Goal: Contribute content

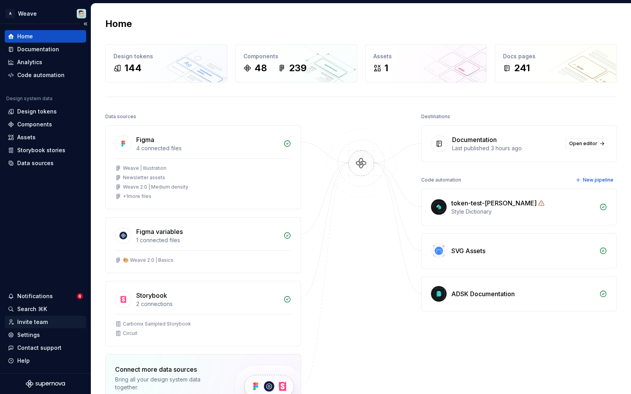
click at [32, 322] on div "Invite team" at bounding box center [32, 322] width 31 height 8
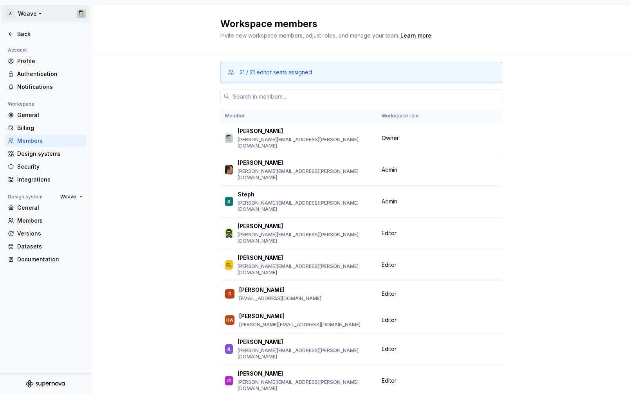
click at [85, 16] on html "A Weave Back Account Profile Authentication Notifications Workspace General Bil…" at bounding box center [315, 197] width 631 height 394
click at [41, 55] on div "Sign out" at bounding box center [66, 56] width 96 height 8
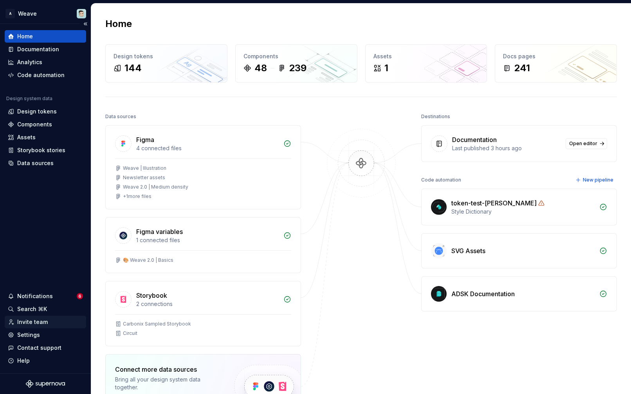
click at [31, 323] on div "Invite team" at bounding box center [32, 322] width 31 height 8
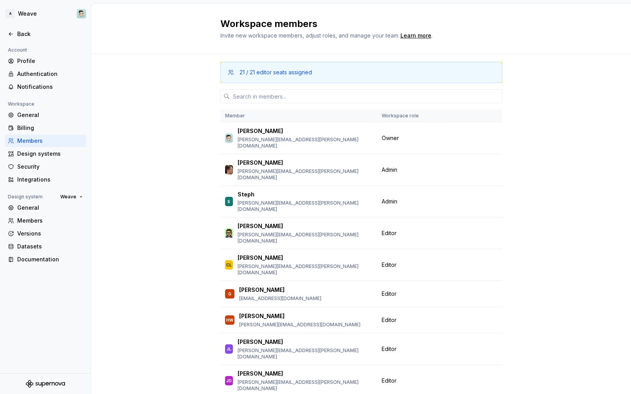
click at [18, 41] on div at bounding box center [45, 42] width 91 height 5
click at [21, 35] on div "Back" at bounding box center [50, 34] width 66 height 8
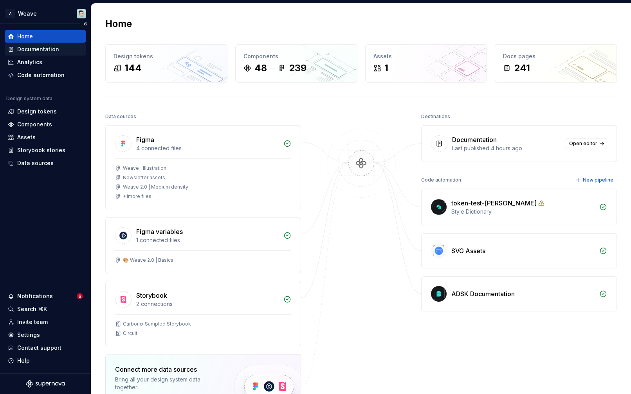
click at [34, 49] on div "Documentation" at bounding box center [38, 49] width 42 height 8
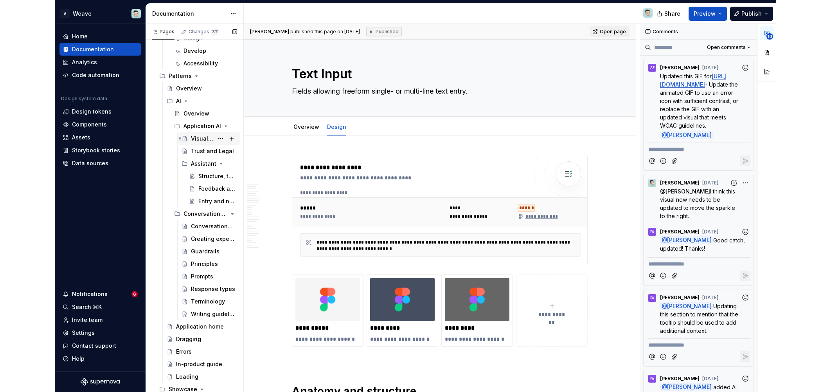
scroll to position [3198, 0]
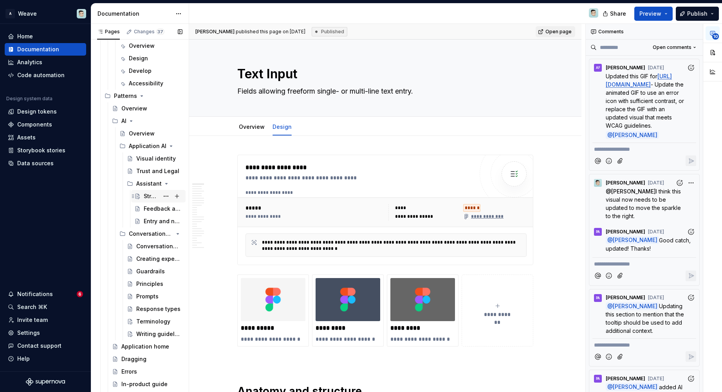
click at [148, 198] on div "Structure, tools and behavior" at bounding box center [151, 196] width 15 height 8
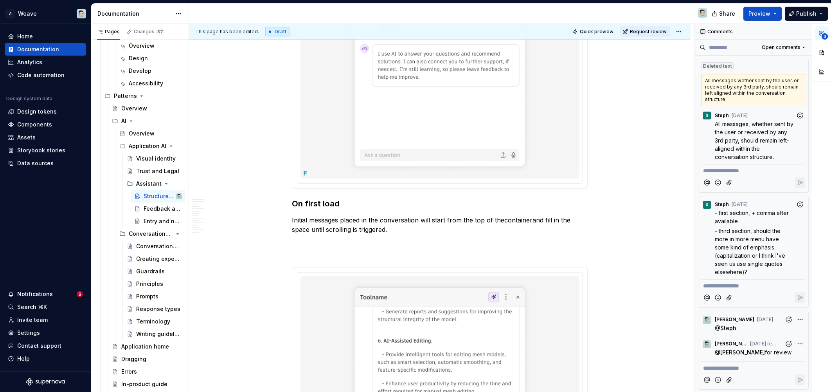
scroll to position [1933, 0]
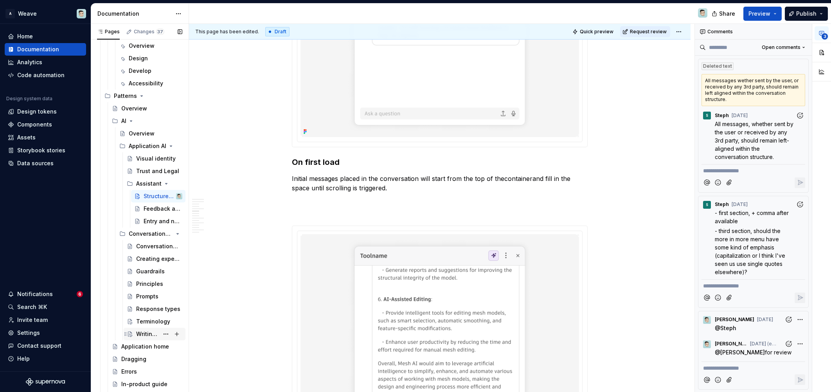
click at [142, 332] on div "Writing guidelines" at bounding box center [147, 334] width 23 height 8
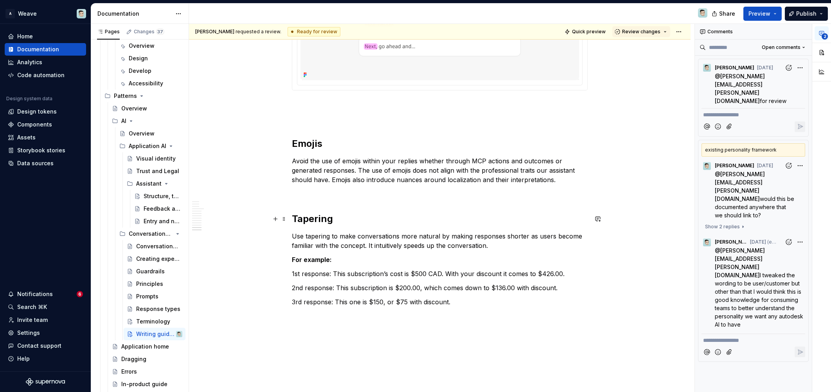
scroll to position [2466, 0]
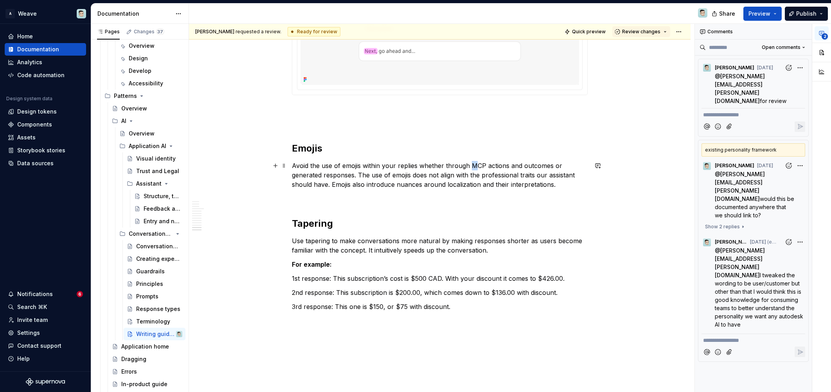
type textarea "*"
drag, startPoint x: 470, startPoint y: 165, endPoint x: 488, endPoint y: 165, distance: 18.0
click at [488, 165] on p "Avoid the use of emojis within your replies whether through MCP actions and out…" at bounding box center [440, 175] width 296 height 28
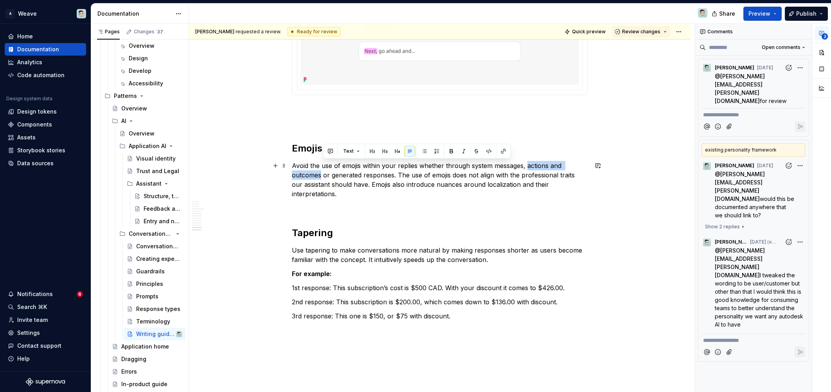
drag, startPoint x: 323, startPoint y: 174, endPoint x: 527, endPoint y: 167, distance: 203.6
click at [527, 167] on p "Avoid the use of emojis within your replies whether through system messages, ac…" at bounding box center [440, 180] width 296 height 38
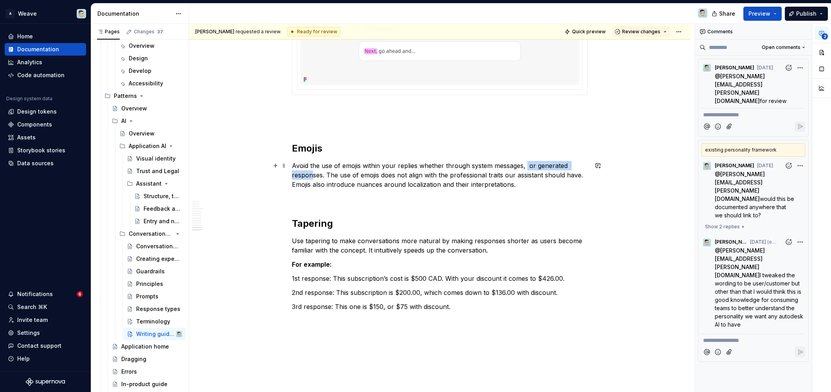
scroll to position [2466, 0]
click at [337, 197] on p at bounding box center [440, 197] width 296 height 9
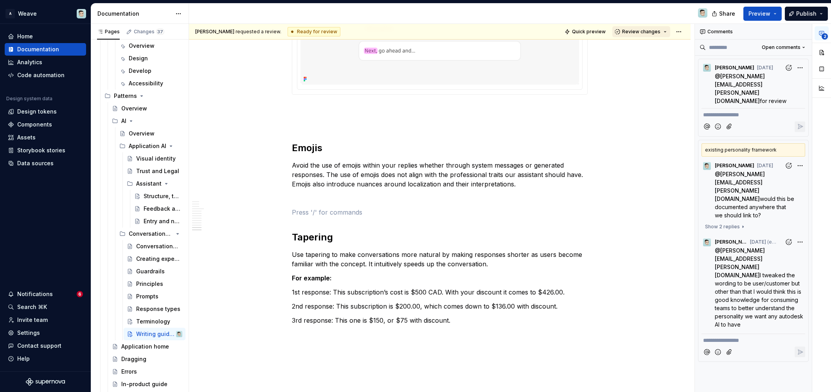
click at [630, 34] on span "Review changes" at bounding box center [641, 32] width 38 height 6
click at [630, 46] on div "Approve" at bounding box center [667, 47] width 68 height 8
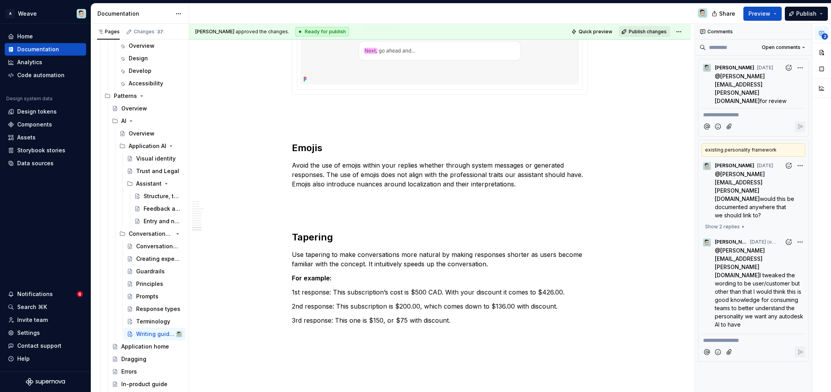
click at [630, 29] on button "Publish changes" at bounding box center [644, 31] width 51 height 11
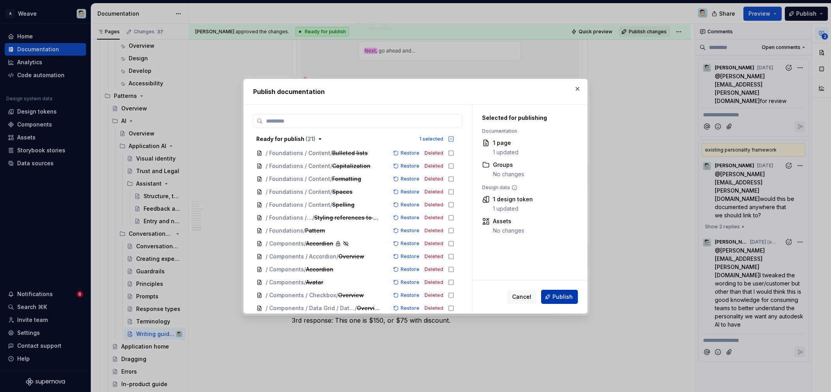
click at [560, 295] on span "Publish" at bounding box center [562, 297] width 20 height 8
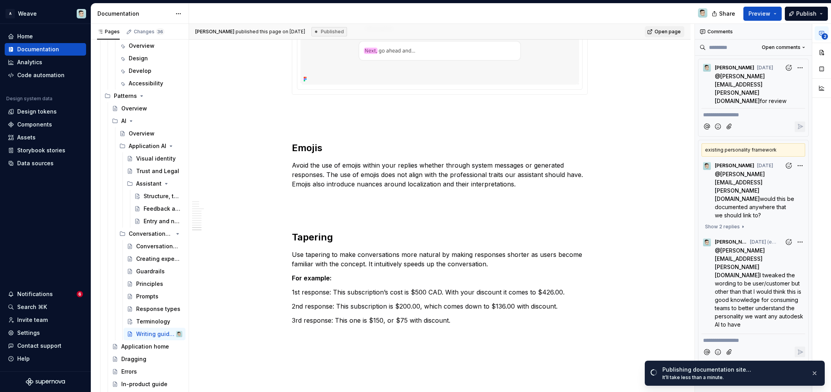
type textarea "*"
